Goal: Ask a question

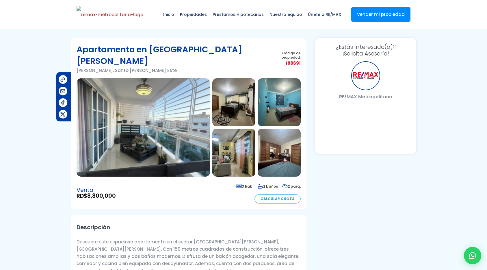
select select "DO"
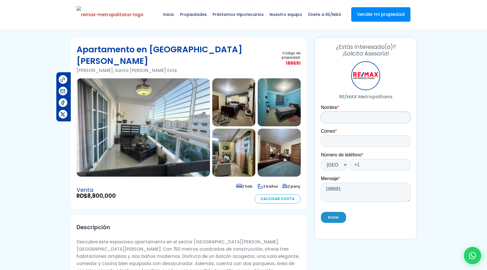
click at [344, 122] on input "Nombre *" at bounding box center [365, 117] width 89 height 12
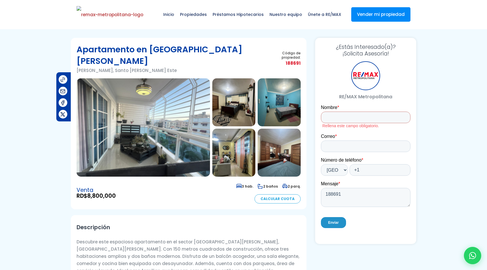
click at [321, 146] on div at bounding box center [365, 146] width 89 height 12
click at [329, 145] on input "Correo *" at bounding box center [365, 146] width 89 height 12
click at [330, 175] on select "* [GEOGRAPHIC_DATA] (‫[GEOGRAPHIC_DATA]‬‎) [GEOGRAPHIC_DATA] ([GEOGRAPHIC_DATA]…" at bounding box center [334, 170] width 27 height 12
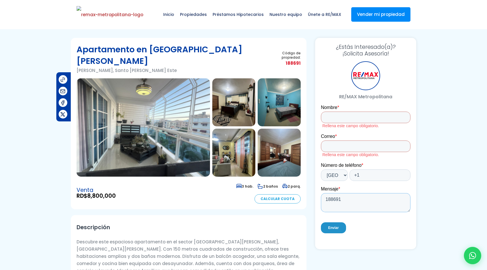
click at [335, 202] on textarea "188691" at bounding box center [365, 202] width 89 height 19
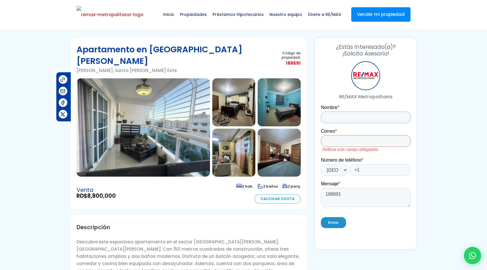
click at [351, 122] on input "Nombre *" at bounding box center [365, 117] width 89 height 12
